Goal: Information Seeking & Learning: Learn about a topic

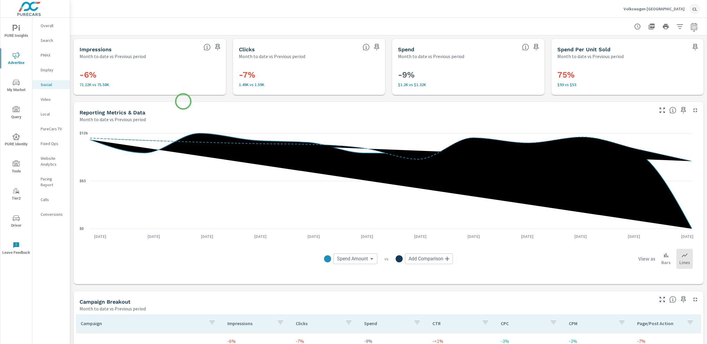
scroll to position [196, 0]
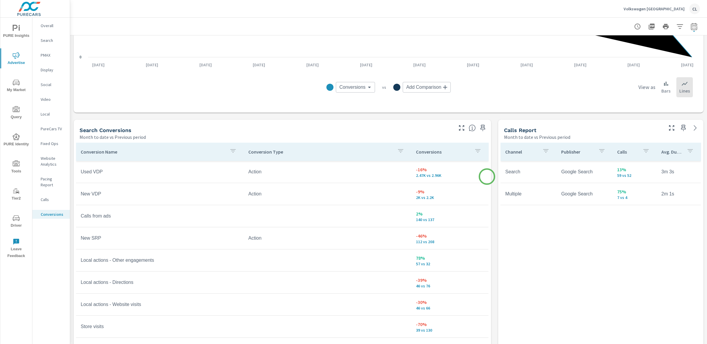
scroll to position [226, 0]
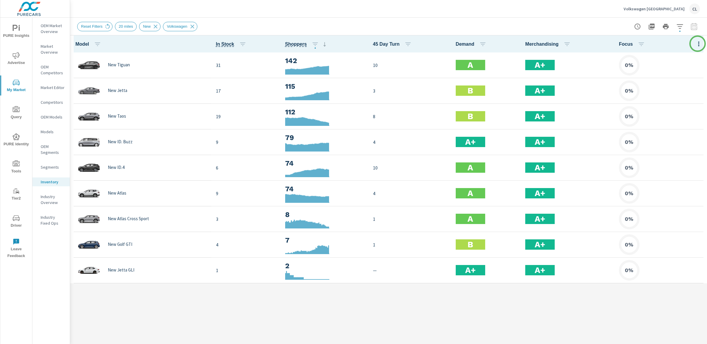
click at [699, 44] on icon "button" at bounding box center [698, 44] width 1 height 5
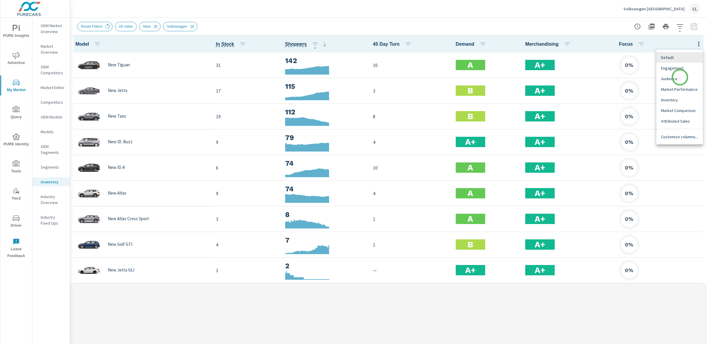
click at [680, 77] on span "Audience" at bounding box center [679, 79] width 37 height 6
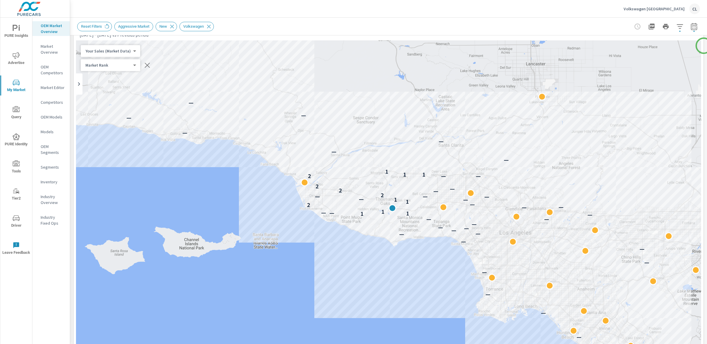
scroll to position [51, 0]
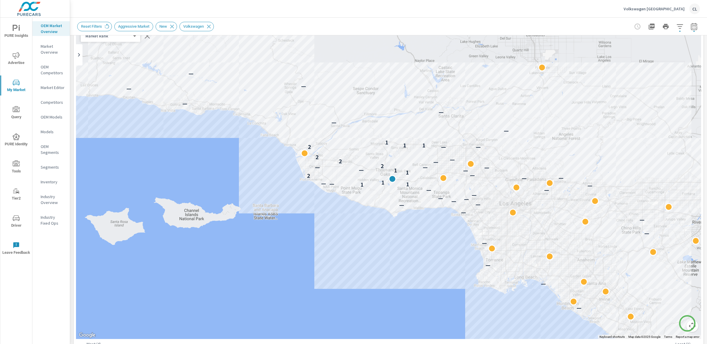
click at [688, 323] on button "Map camera controls" at bounding box center [693, 326] width 12 height 12
click at [673, 298] on button "Zoom in" at bounding box center [678, 297] width 12 height 12
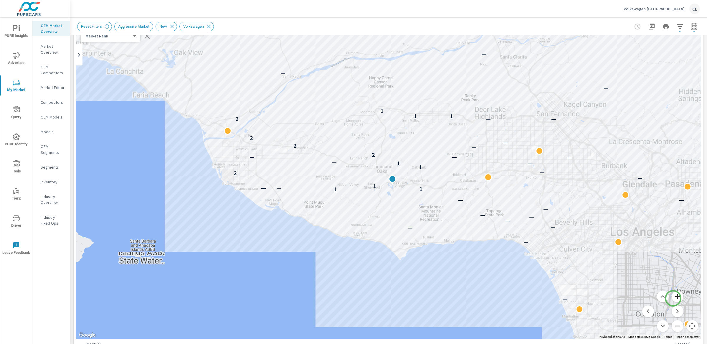
click at [673, 298] on button "Zoom in" at bounding box center [678, 297] width 12 height 12
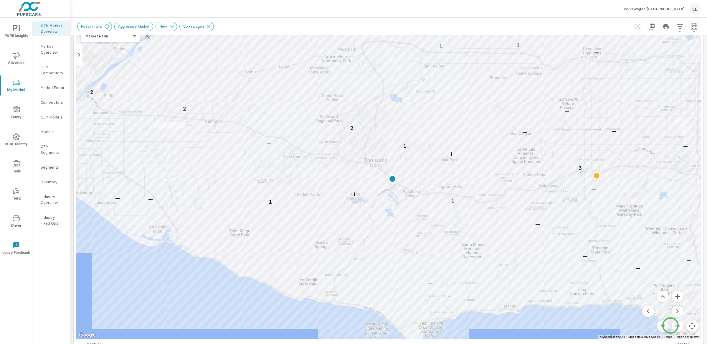
click at [672, 325] on button "Zoom out" at bounding box center [678, 326] width 12 height 12
